Goal: Task Accomplishment & Management: Manage account settings

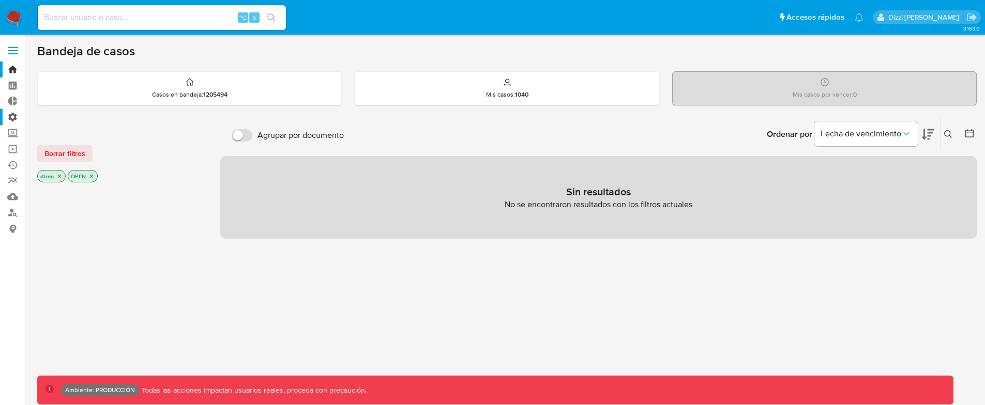
click at [17, 117] on label "Administración" at bounding box center [61, 117] width 123 height 16
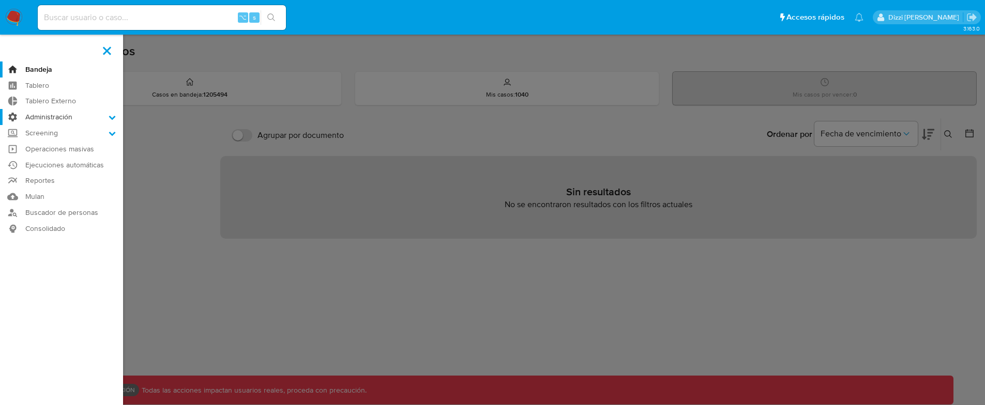
click at [0, 0] on input "Administración" at bounding box center [0, 0] width 0 height 0
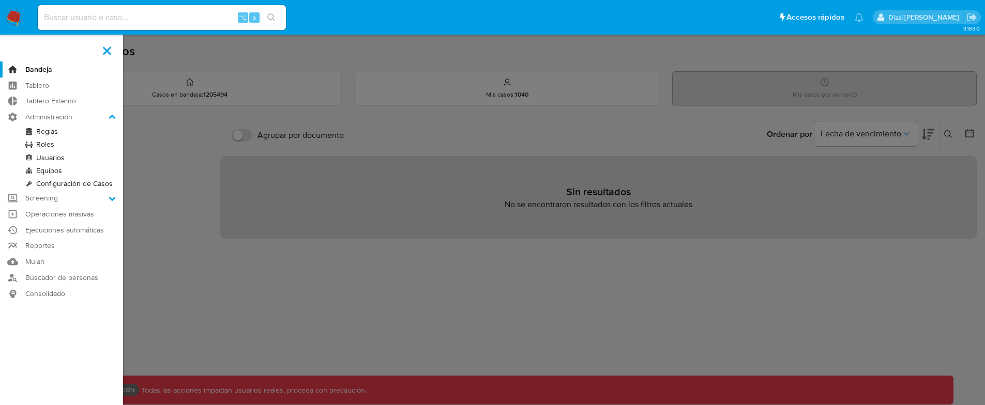
click at [44, 130] on link "Reglas" at bounding box center [61, 131] width 123 height 13
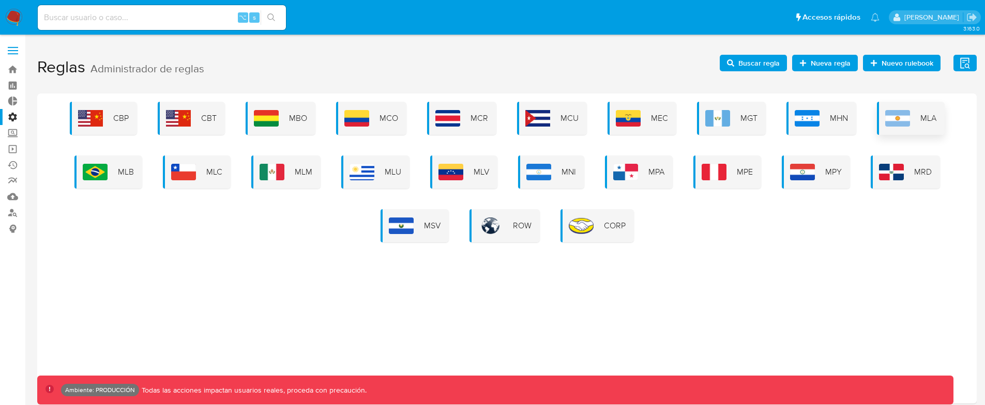
click at [894, 107] on div "MLA" at bounding box center [910, 118] width 68 height 33
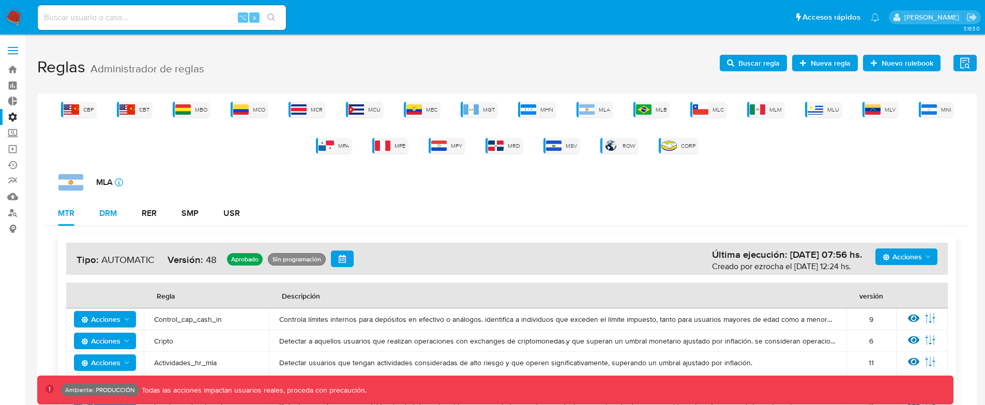
drag, startPoint x: 120, startPoint y: 215, endPoint x: 129, endPoint y: 216, distance: 8.8
click at [120, 215] on button "DRM" at bounding box center [108, 213] width 42 height 25
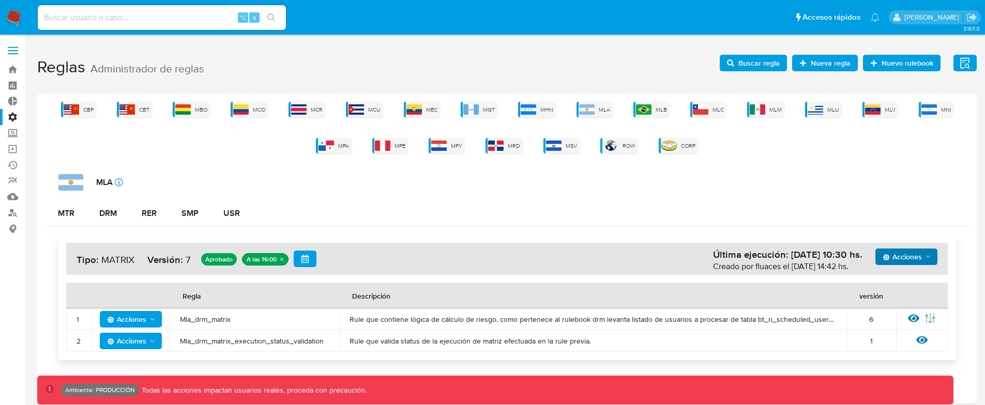
click at [916, 260] on span "Acciones" at bounding box center [901, 257] width 39 height 17
drag, startPoint x: 247, startPoint y: 340, endPoint x: 143, endPoint y: 323, distance: 104.8
click at [246, 340] on span "Mla_drm_matrix_execution_status_validation" at bounding box center [254, 340] width 149 height 9
click at [128, 315] on span "Acciones" at bounding box center [126, 319] width 39 height 17
click at [910, 316] on icon at bounding box center [913, 319] width 11 height 8
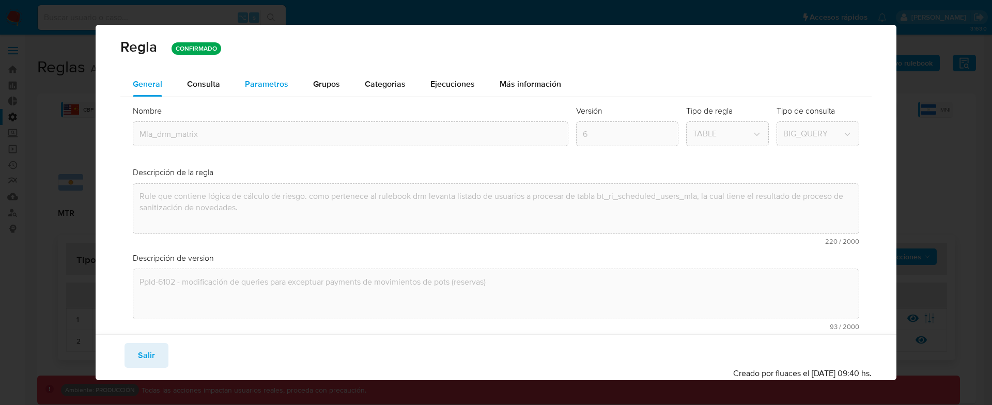
click at [250, 83] on span "Parametros" at bounding box center [266, 84] width 43 height 12
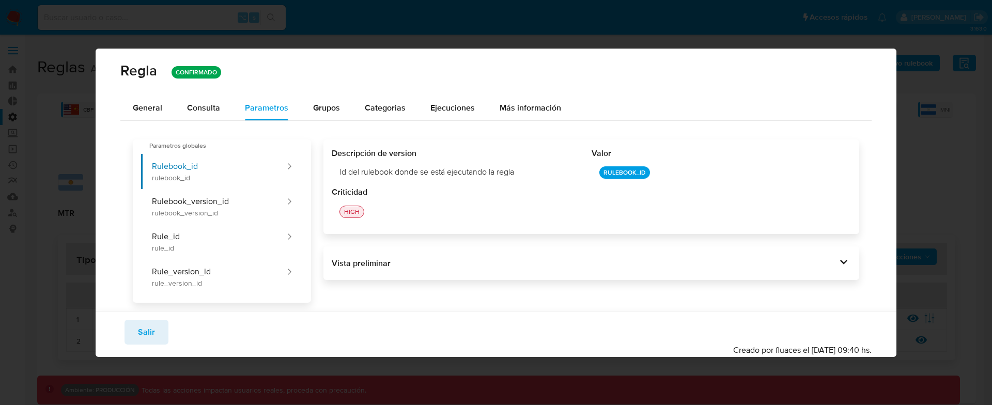
click at [151, 334] on span "Salir" at bounding box center [146, 332] width 17 height 23
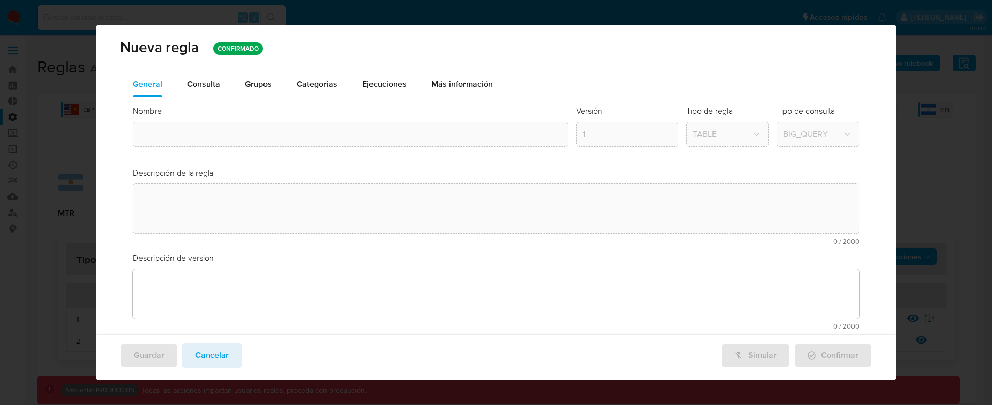
type input "Mla_drm_matrix"
type textarea "Rule que contiene lógica de cálculo de riesgo. como pertenece al rulebook drm l…"
type textarea "Ppld-6102 - modificación de queries para exceptuar payments de movimientos de p…"
